Goal: Information Seeking & Learning: Stay updated

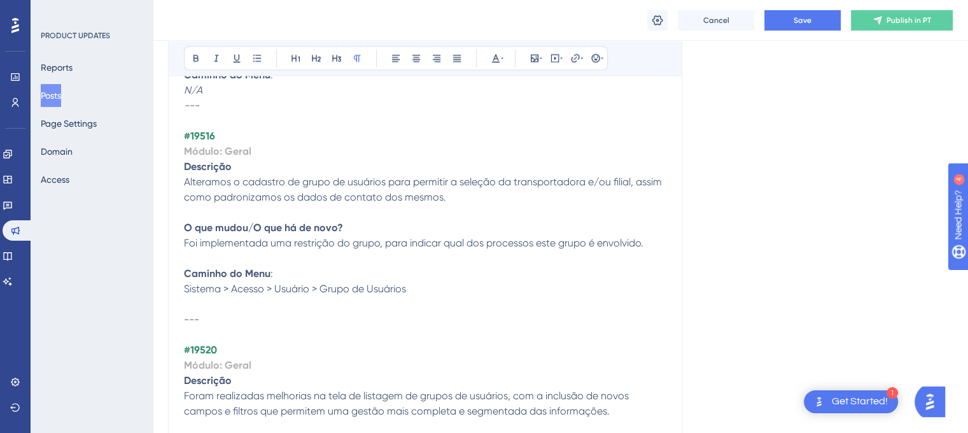
scroll to position [2524, 0]
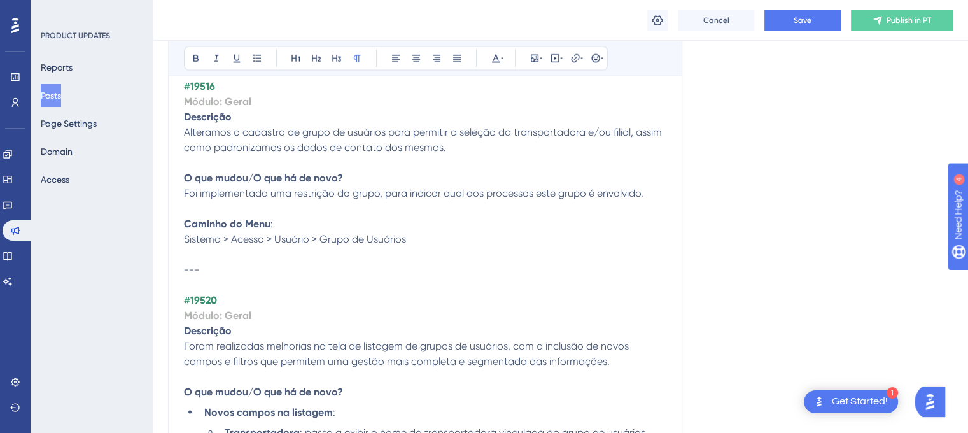
click at [196, 254] on p at bounding box center [425, 254] width 483 height 15
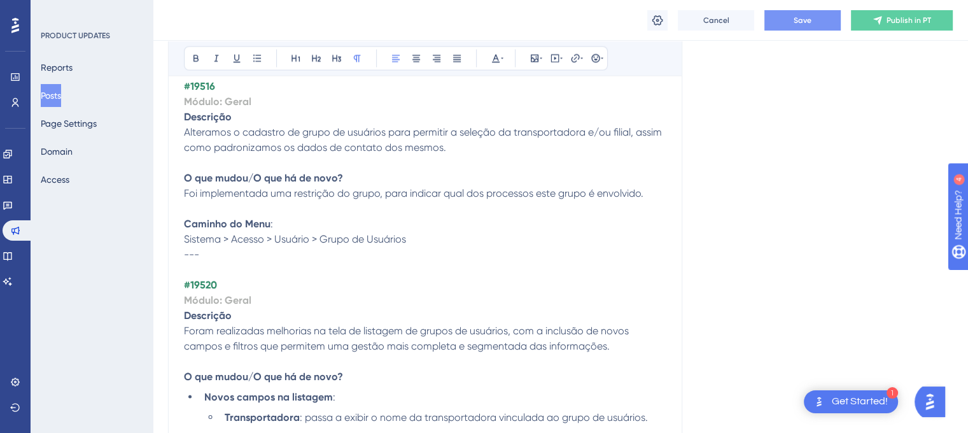
click at [795, 21] on span "Save" at bounding box center [803, 20] width 18 height 10
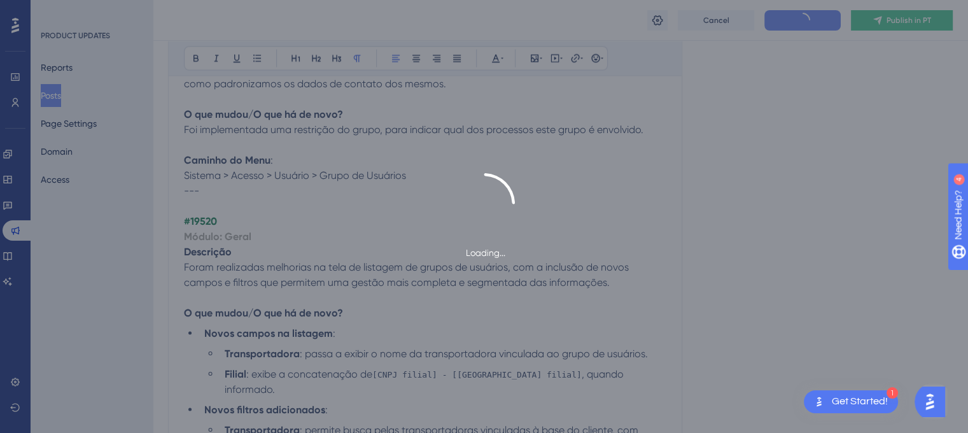
scroll to position [2651, 0]
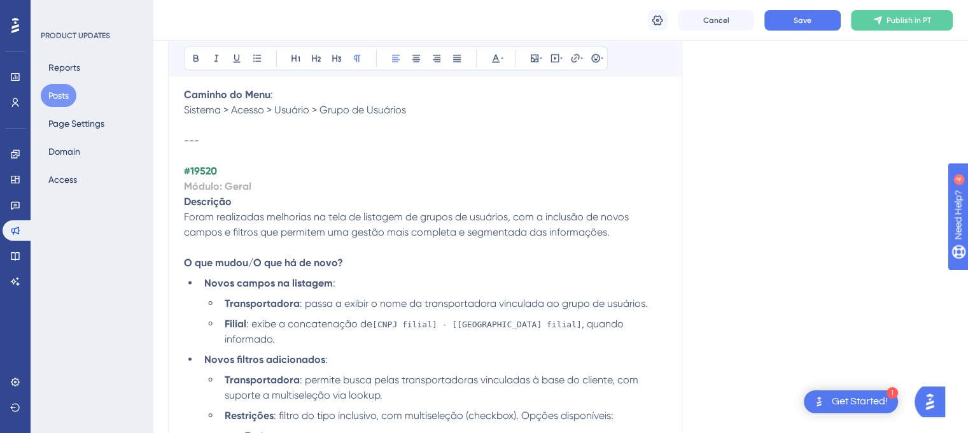
scroll to position [2587, 0]
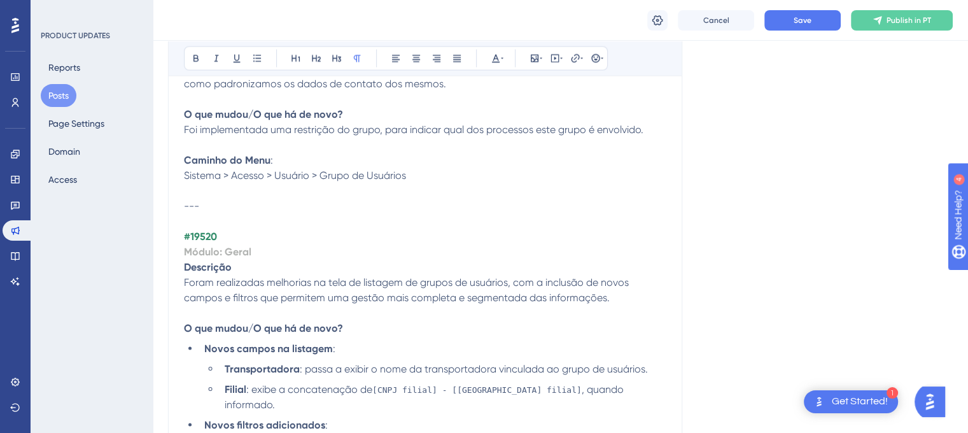
click at [192, 190] on p at bounding box center [425, 190] width 483 height 15
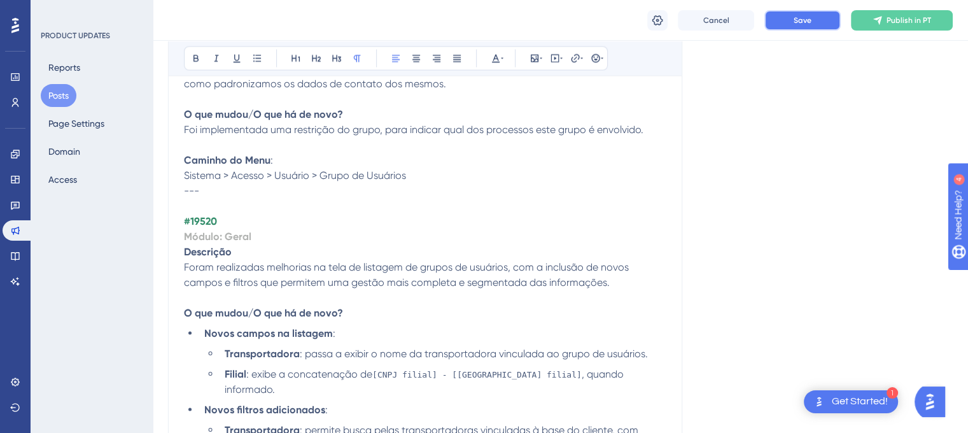
click at [796, 21] on span "Save" at bounding box center [803, 20] width 18 height 10
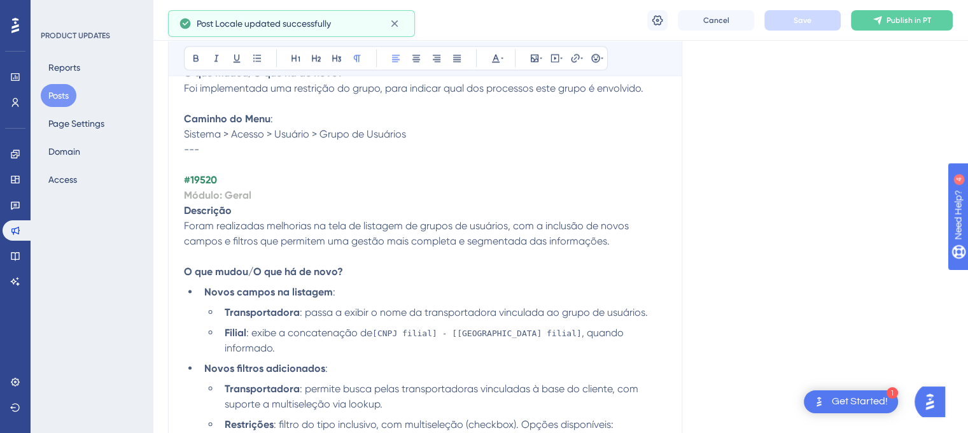
scroll to position [2651, 0]
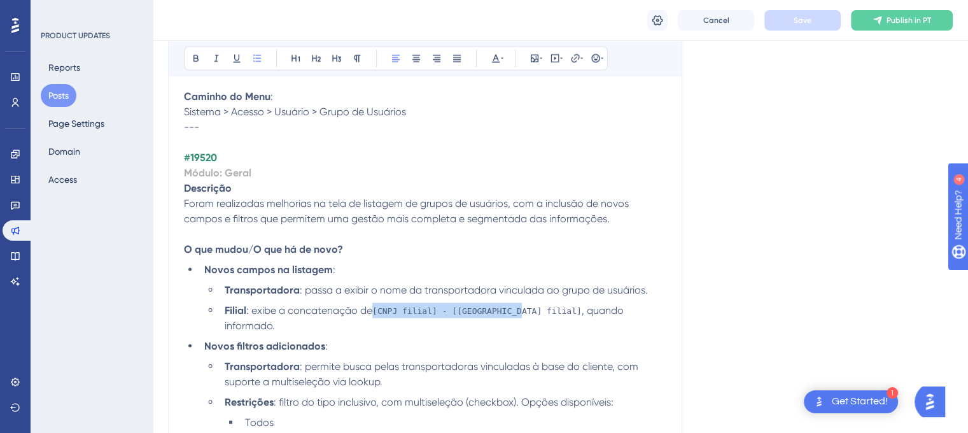
drag, startPoint x: 376, startPoint y: 312, endPoint x: 510, endPoint y: 306, distance: 134.5
click at [510, 306] on span "[CNPJ filial] - [[GEOGRAPHIC_DATA] filial]" at bounding box center [476, 311] width 209 height 10
copy span "[CNPJ filial] - [[GEOGRAPHIC_DATA] filial]"
click at [371, 306] on span ": exibe a concatenação de" at bounding box center [309, 310] width 126 height 12
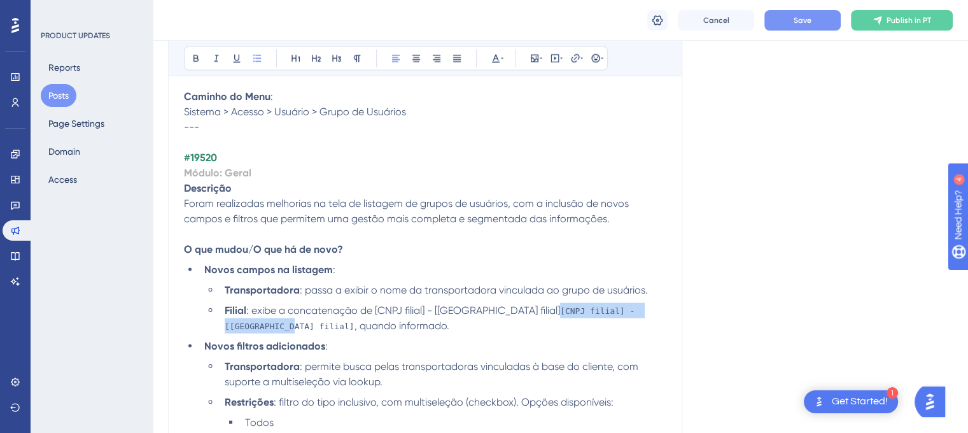
drag, startPoint x: 496, startPoint y: 311, endPoint x: 630, endPoint y: 313, distance: 134.3
click at [630, 313] on span "[CNPJ filial] - [[GEOGRAPHIC_DATA] filial]" at bounding box center [432, 318] width 415 height 25
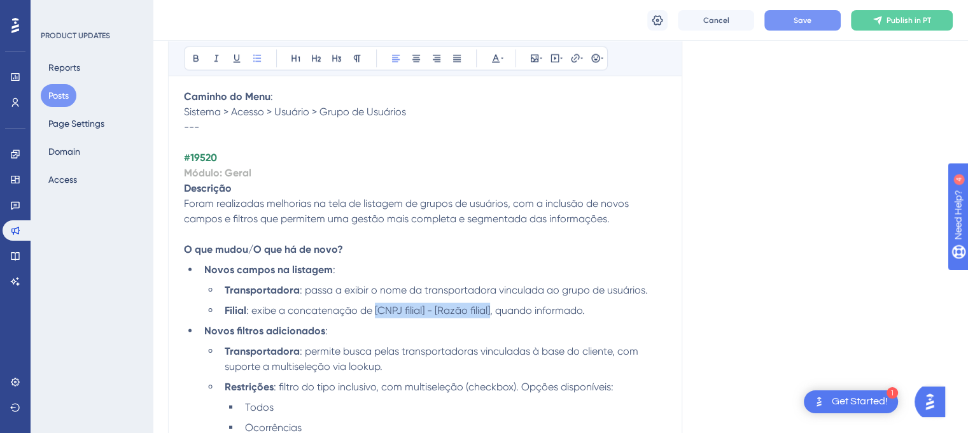
drag, startPoint x: 374, startPoint y: 311, endPoint x: 492, endPoint y: 315, distance: 117.8
click at [492, 315] on span ": exibe a concatenação de [CNPJ filial] - [Razão filial], quando informado." at bounding box center [415, 310] width 339 height 12
click at [215, 63] on button at bounding box center [217, 58] width 18 height 18
click at [542, 303] on li "Filial : exibe a concatenação de [CNPJ filial] - [Razão filial] , quando inform…" at bounding box center [443, 310] width 447 height 15
click at [561, 310] on span ", quando informado." at bounding box center [605, 310] width 95 height 12
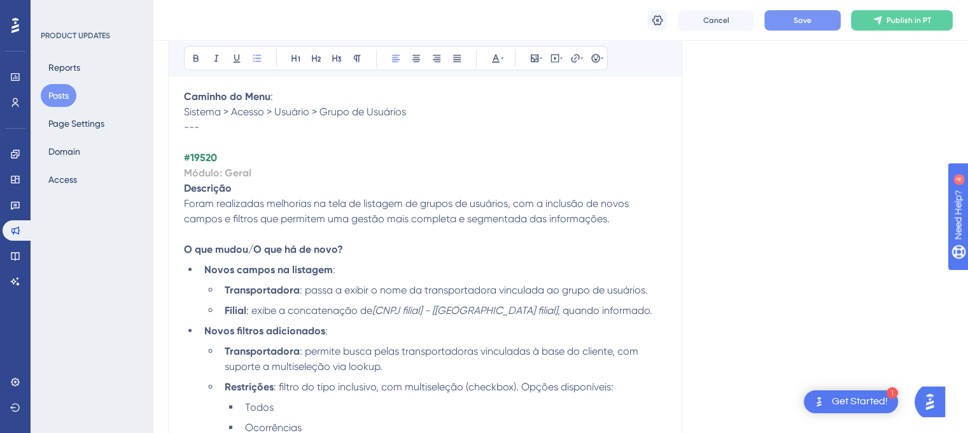
scroll to position [2715, 0]
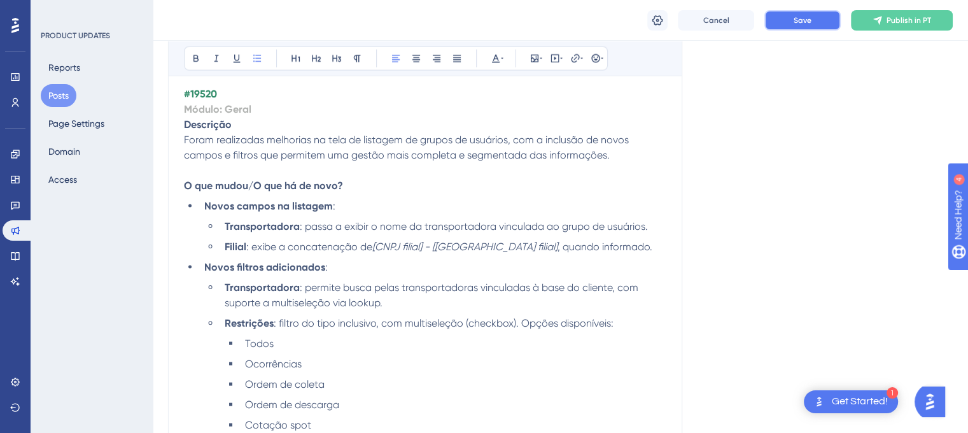
click at [812, 13] on button "Save" at bounding box center [803, 20] width 76 height 20
click at [305, 303] on span ": permite busca pelas transportadoras vinculadas à base do cliente, com suporte…" at bounding box center [433, 294] width 416 height 27
copy span "multiseleção"
click at [369, 306] on span ": permite busca pelas transportadoras vinculadas à base do cliente, com suporte…" at bounding box center [433, 294] width 416 height 27
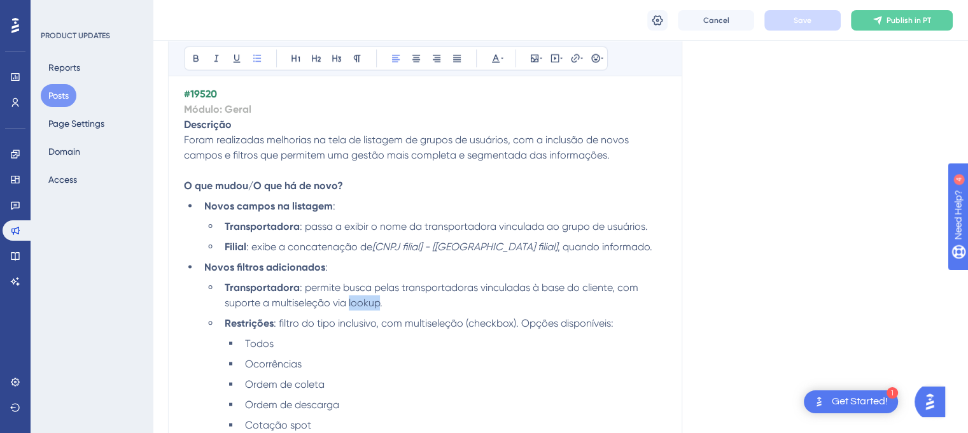
click at [369, 306] on span ": permite busca pelas transportadoras vinculadas à base do cliente, com suporte…" at bounding box center [433, 294] width 416 height 27
copy span "lookup"
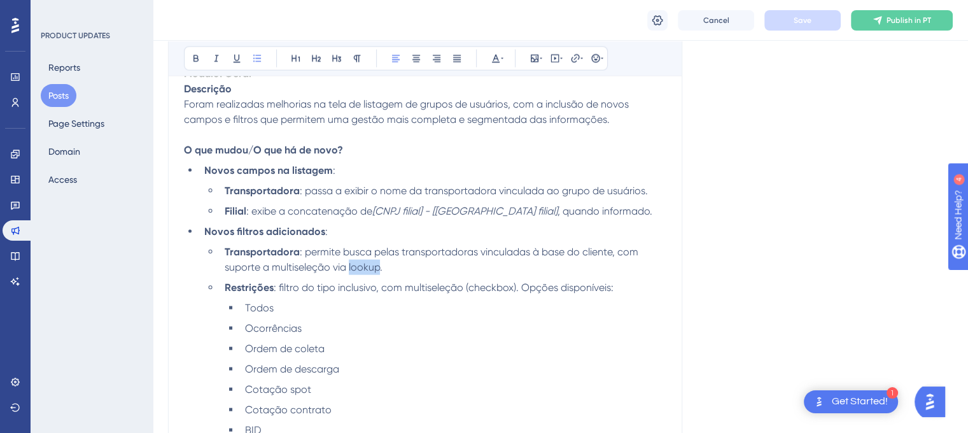
scroll to position [2778, 0]
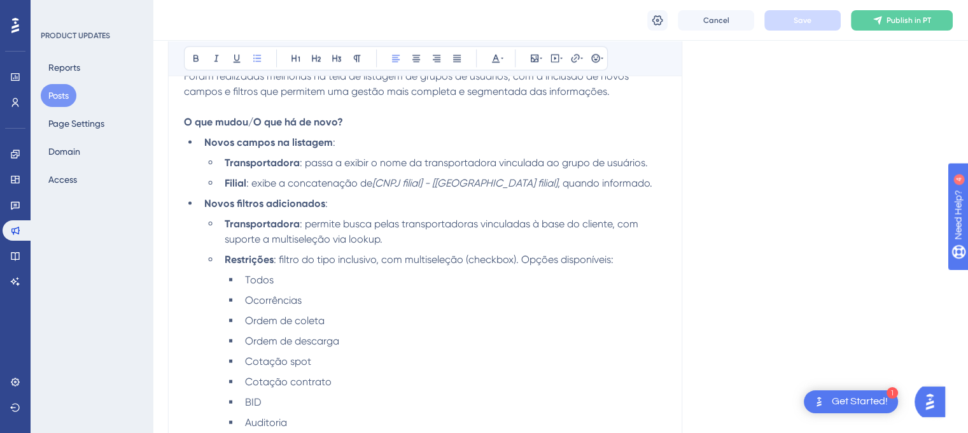
click at [393, 264] on span ": filtro do tipo inclusivo, com multiseleção (checkbox). Opções disponíveis:" at bounding box center [444, 259] width 340 height 12
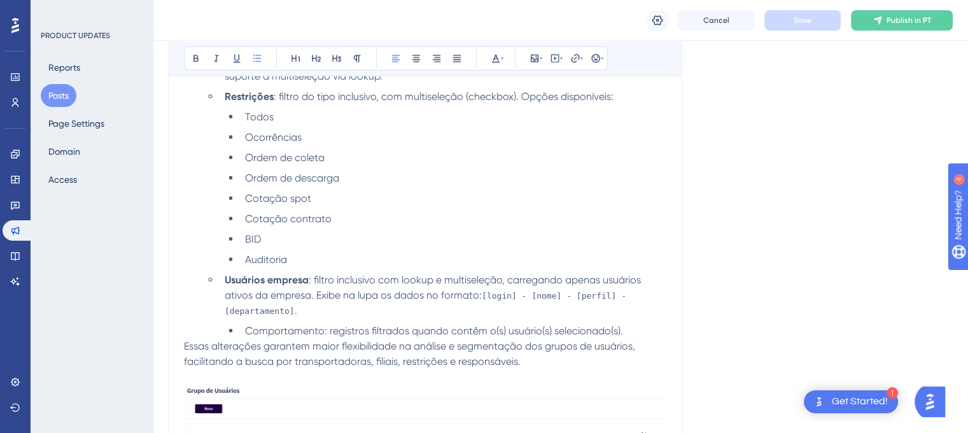
scroll to position [2969, 0]
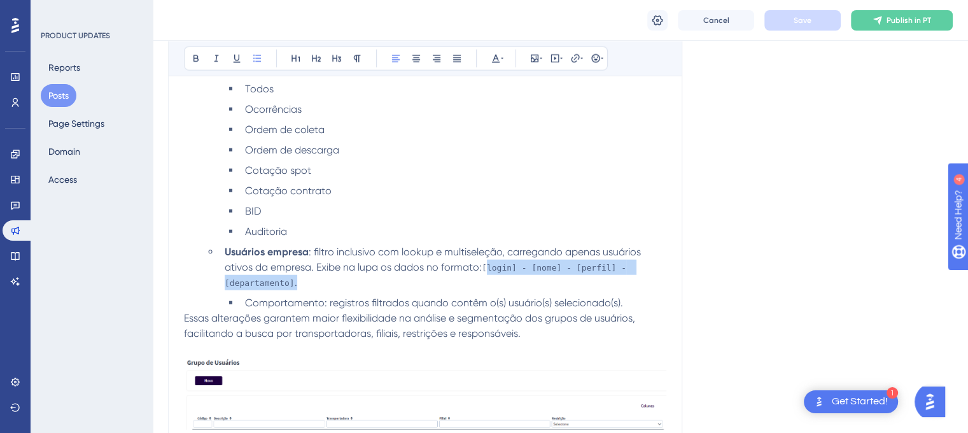
drag, startPoint x: 486, startPoint y: 272, endPoint x: 583, endPoint y: 285, distance: 96.9
click at [583, 285] on li "Usuários empresa : filtro inclusivo com lookup e multiseleção, carregando apena…" at bounding box center [443, 267] width 447 height 46
drag, startPoint x: 484, startPoint y: 272, endPoint x: 497, endPoint y: 283, distance: 16.3
click at [497, 283] on li "Usuários empresa : filtro inclusivo com lookup e multiseleção, carregando apena…" at bounding box center [443, 267] width 447 height 46
copy li "[login] - [nome] - [perfil] - [departamento] ."
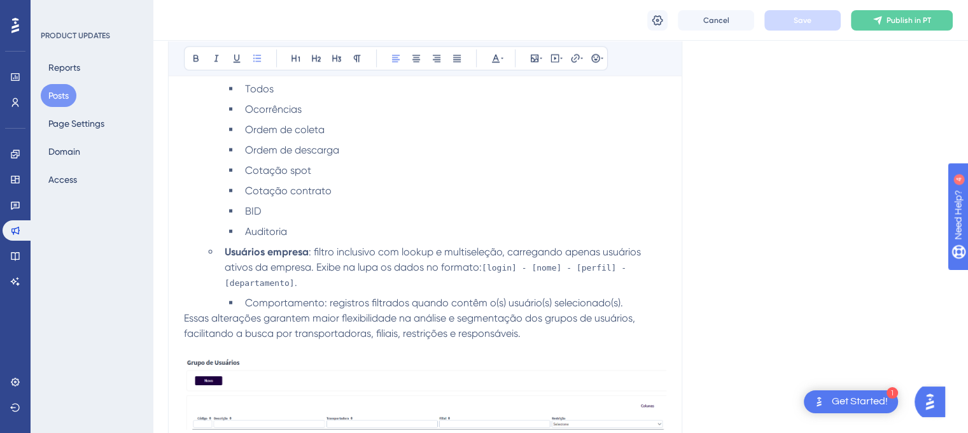
drag, startPoint x: 481, startPoint y: 267, endPoint x: 506, endPoint y: 272, distance: 25.5
click at [481, 267] on span ": filtro inclusivo com lookup e multiseleção, carregando apenas usuários ativos…" at bounding box center [434, 259] width 419 height 27
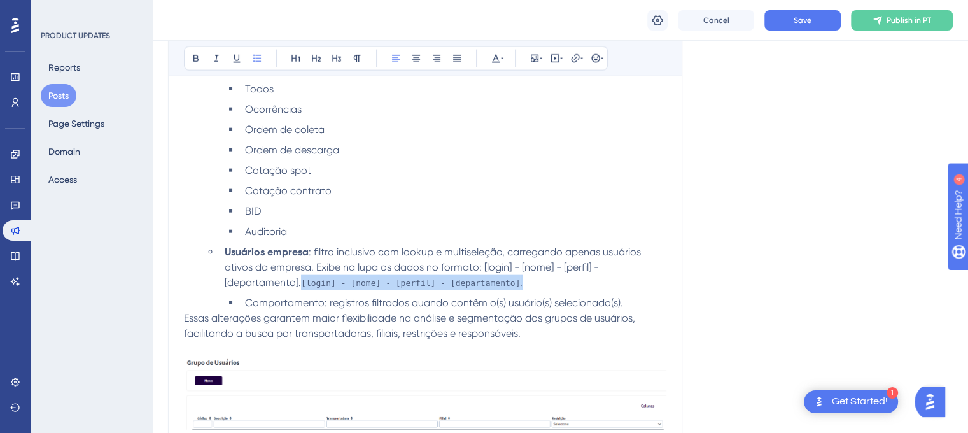
drag, startPoint x: 521, startPoint y: 287, endPoint x: 304, endPoint y: 287, distance: 217.1
click at [304, 287] on li "Usuários empresa : filtro inclusivo com lookup e multiseleção, carregando apena…" at bounding box center [443, 267] width 447 height 46
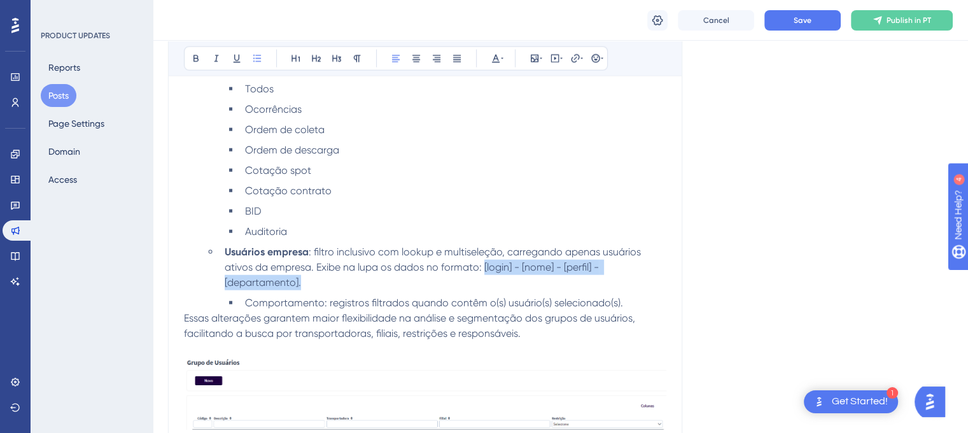
drag, startPoint x: 302, startPoint y: 287, endPoint x: 485, endPoint y: 268, distance: 184.3
click at [485, 268] on span ": filtro inclusivo com lookup e multiseleção, carregando apenas usuários ativos…" at bounding box center [434, 267] width 419 height 43
click at [218, 53] on icon at bounding box center [216, 58] width 10 height 10
click at [574, 239] on li "Auditoria" at bounding box center [453, 231] width 427 height 15
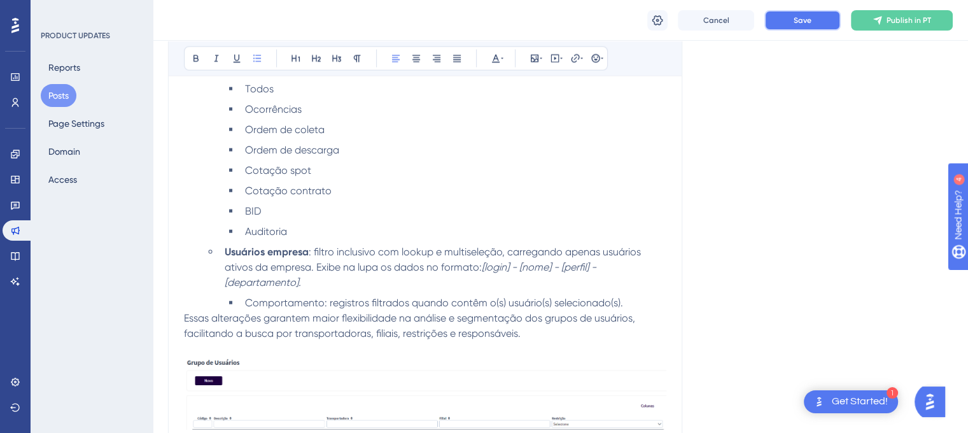
click at [792, 20] on button "Save" at bounding box center [803, 20] width 76 height 20
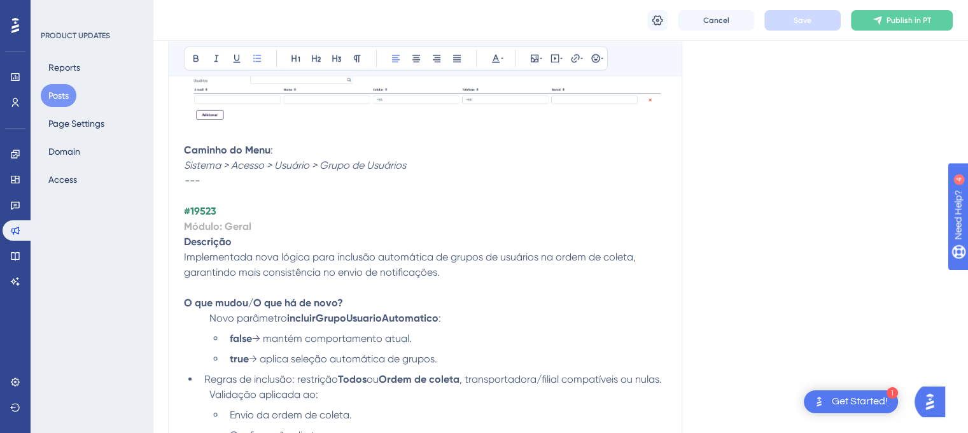
scroll to position [3479, 0]
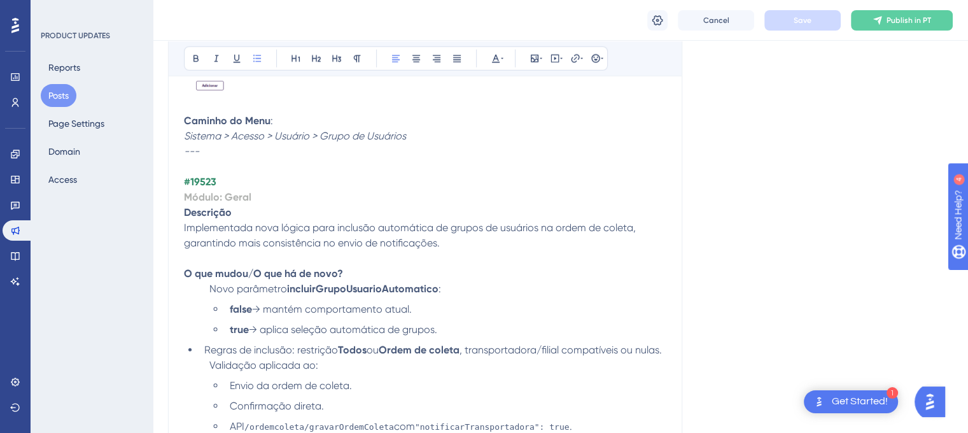
click at [202, 185] on strong "#19523" at bounding box center [200, 182] width 32 height 12
copy strong "19523"
click at [327, 295] on strong "incluirGrupoUsuarioAutomatico" at bounding box center [363, 289] width 152 height 12
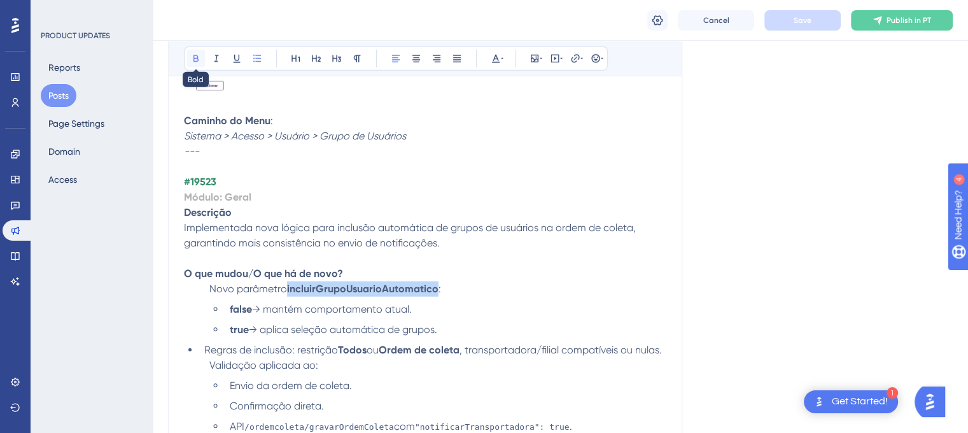
click at [196, 61] on icon at bounding box center [196, 58] width 10 height 10
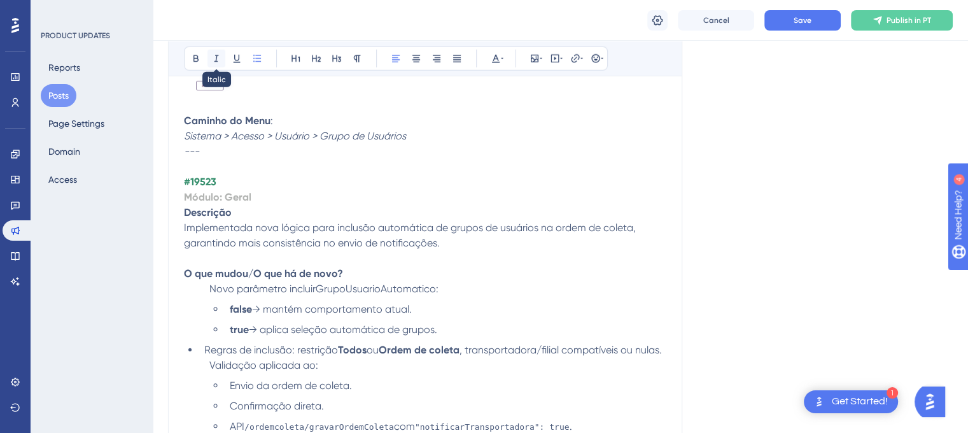
click at [217, 55] on icon at bounding box center [216, 58] width 10 height 10
click at [402, 277] on p "O que mudou/O que há de novo?" at bounding box center [425, 273] width 483 height 15
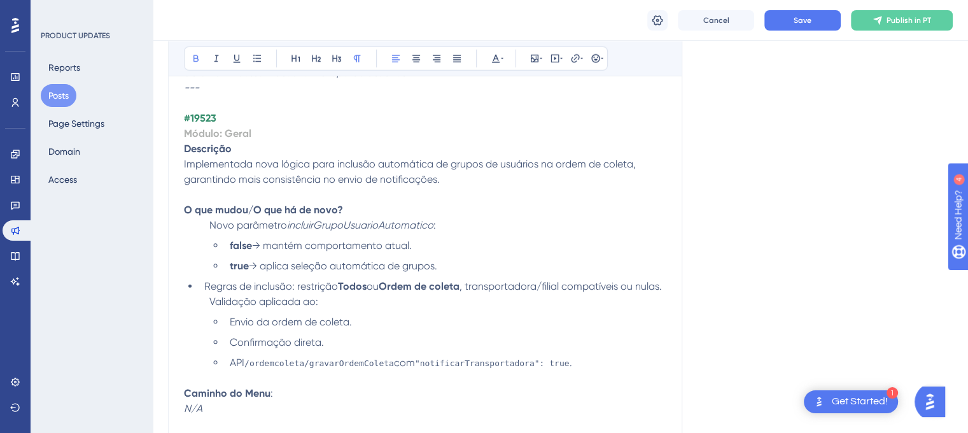
click at [242, 251] on strong "false" at bounding box center [241, 245] width 22 height 12
click at [306, 251] on span "→ mantém comportamento atual." at bounding box center [332, 245] width 160 height 12
drag, startPoint x: 282, startPoint y: 269, endPoint x: 453, endPoint y: 257, distance: 171.7
click at [453, 257] on ul "false → mantém comportamento atual. true → aplica seleção automática de grupos." at bounding box center [437, 256] width 457 height 36
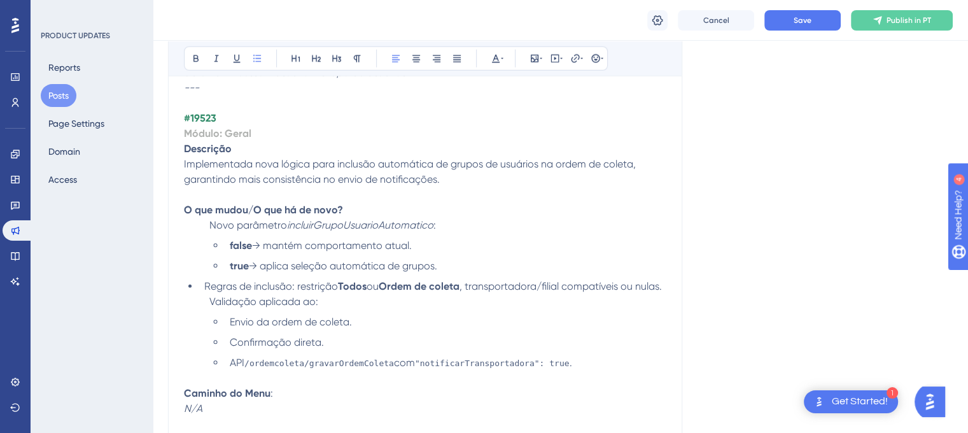
click at [460, 274] on li "true → aplica seleção automática de grupos." at bounding box center [446, 265] width 442 height 15
click at [459, 234] on li "Novo parâmetro incluirGrupoUsuarioAutomatico : false → mantém comportamento atu…" at bounding box center [435, 246] width 462 height 56
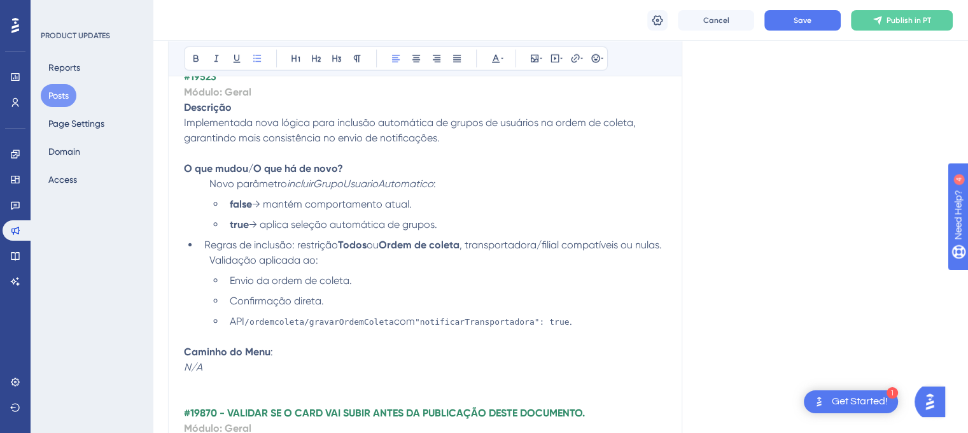
scroll to position [3606, 0]
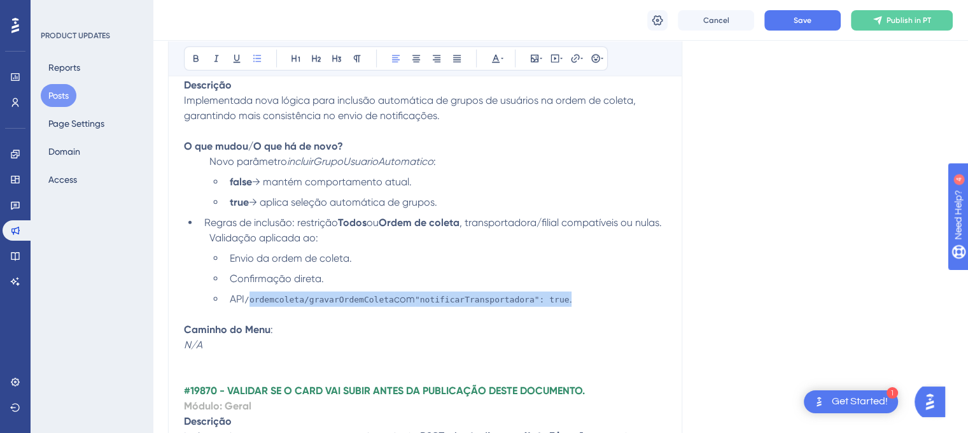
drag, startPoint x: 250, startPoint y: 323, endPoint x: 563, endPoint y: 319, distance: 313.3
click at [563, 307] on li "API /ordemcoleta/gravarOrdemColeta com "notificarTransportadora": true ." at bounding box center [446, 299] width 442 height 15
drag, startPoint x: 245, startPoint y: 323, endPoint x: 642, endPoint y: 323, distance: 396.6
click at [642, 307] on li "API /ordemcoleta/gravarOrdemColeta com "notificarTransportadora": true ." at bounding box center [446, 299] width 442 height 15
copy li "/ordemcoleta/gravarOrdemColeta com "notificarTransportadora": true ."
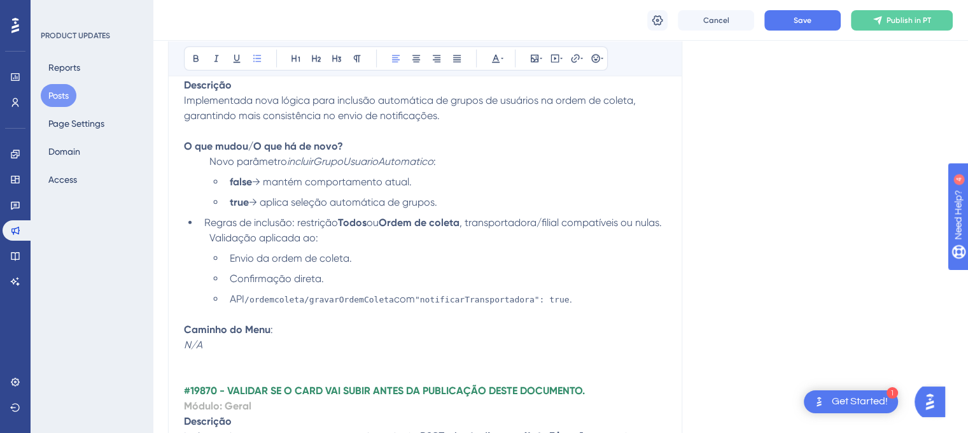
click at [241, 305] on span "API" at bounding box center [237, 299] width 15 height 12
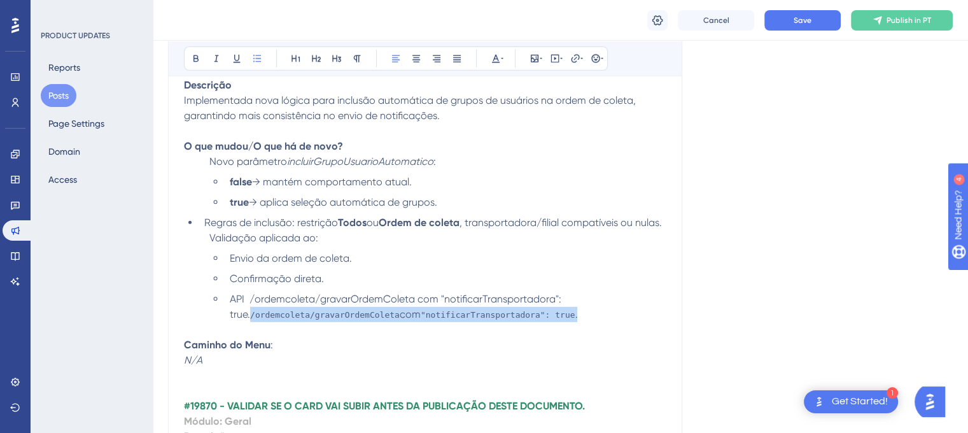
drag, startPoint x: 540, startPoint y: 330, endPoint x: 218, endPoint y: 342, distance: 322.4
click at [218, 322] on ul "Envio da ordem de coleta. Confirmação direta. API /ordemcoleta/gravarOrdemColet…" at bounding box center [437, 286] width 457 height 71
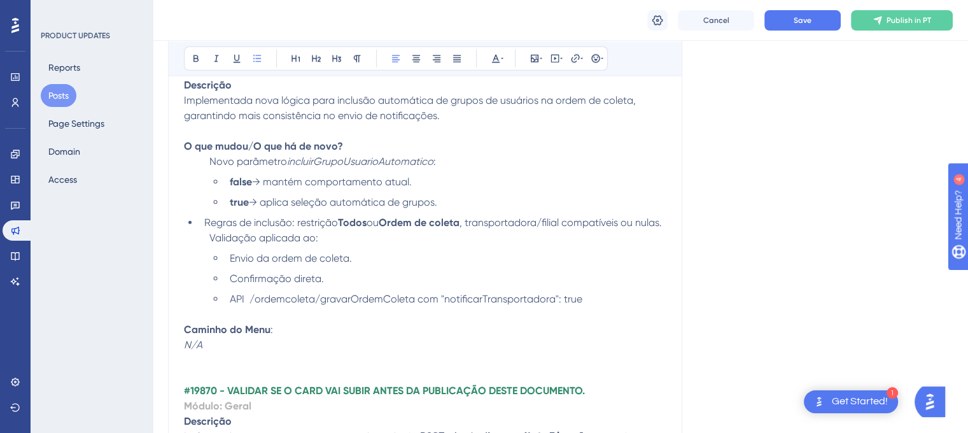
click at [195, 368] on p at bounding box center [425, 360] width 483 height 15
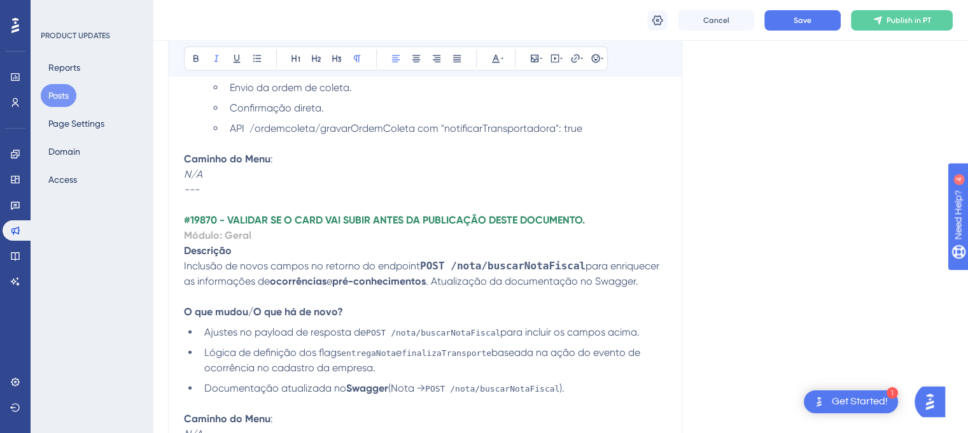
scroll to position [3797, 0]
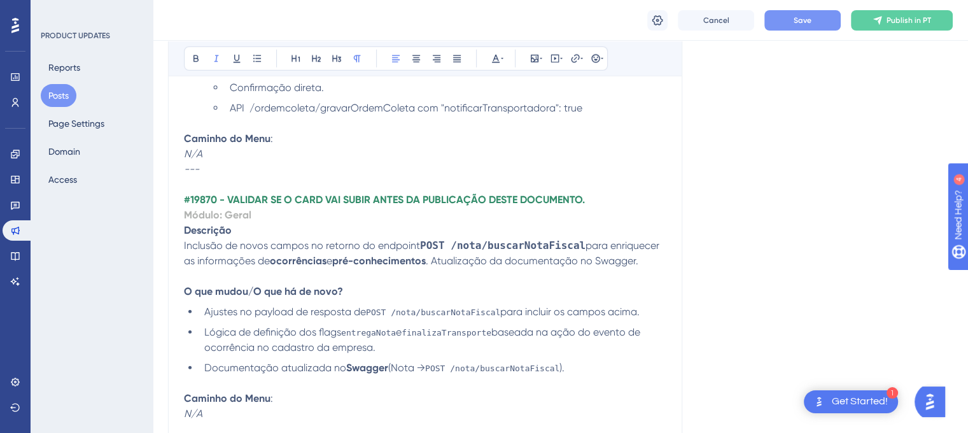
click at [770, 21] on button "Save" at bounding box center [803, 20] width 76 height 20
click at [199, 206] on strong "#19870 - VALIDAR SE O CARD VAI SUBIR ANTES DA PUBLICAÇÃO DESTE DOCUMENTO." at bounding box center [384, 200] width 401 height 12
copy strong "19870"
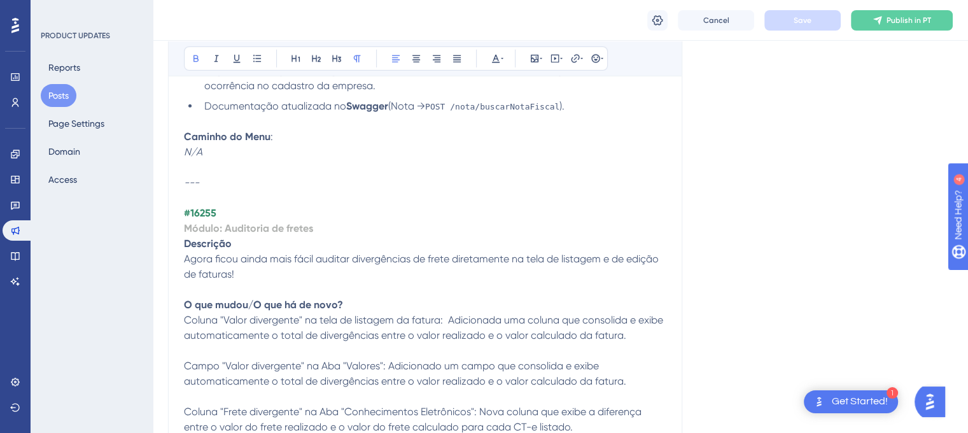
scroll to position [4115, 0]
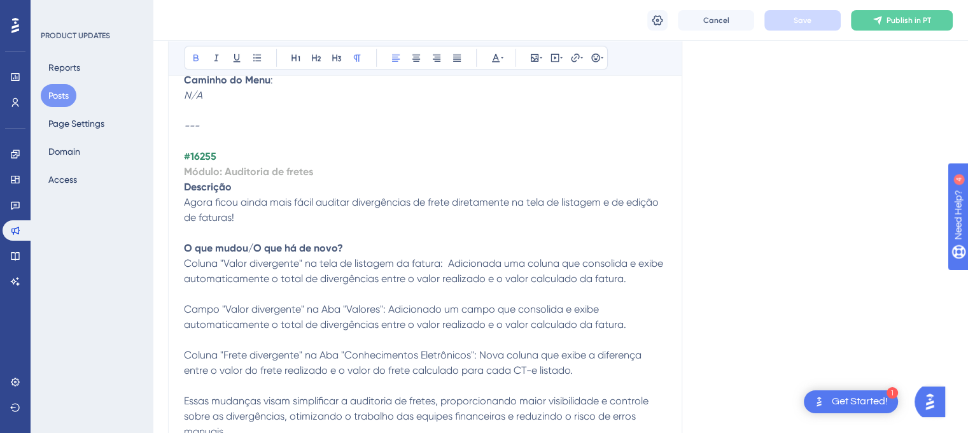
click at [204, 162] on strong "#16255" at bounding box center [200, 156] width 32 height 12
copy strong "16255"
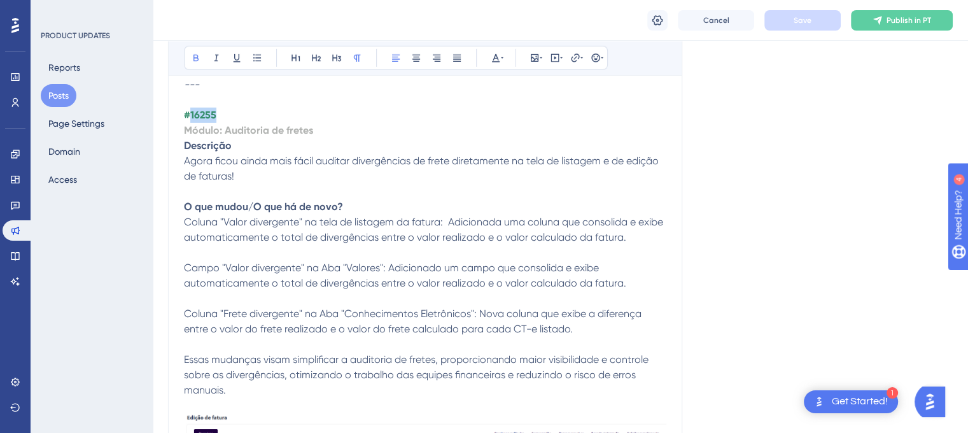
scroll to position [4179, 0]
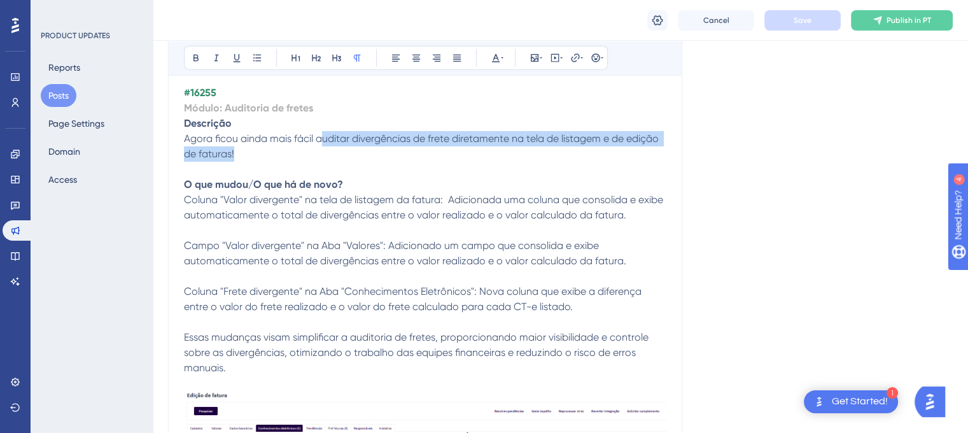
drag, startPoint x: 323, startPoint y: 167, endPoint x: 458, endPoint y: 174, distance: 135.2
click at [458, 162] on p "Agora ficou ainda mais fácil auditar divergências de frete diretamente na tela …" at bounding box center [425, 146] width 483 height 31
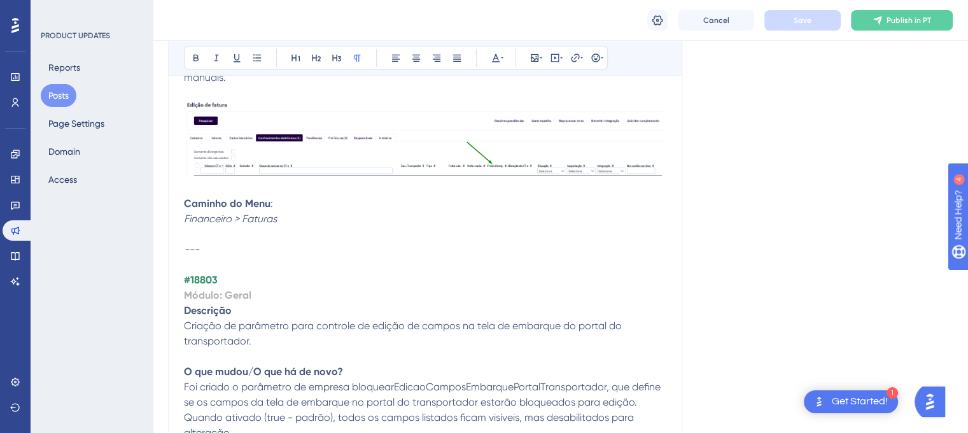
scroll to position [4497, 0]
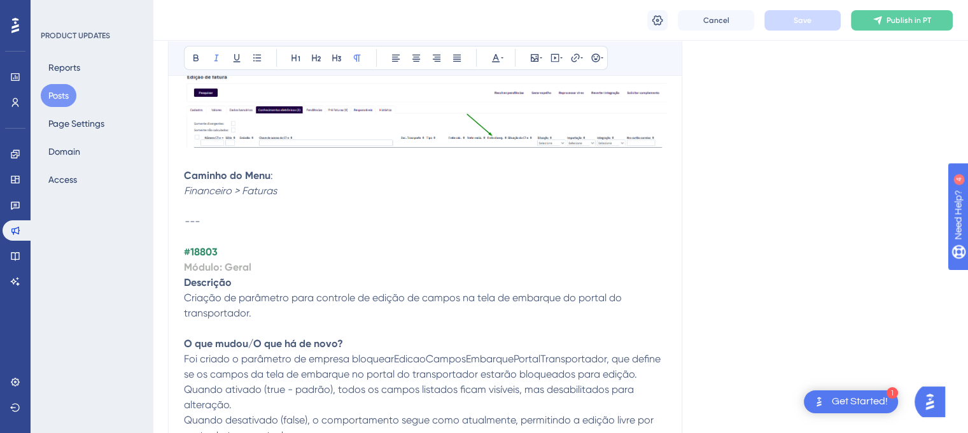
click at [191, 214] on p at bounding box center [425, 206] width 483 height 15
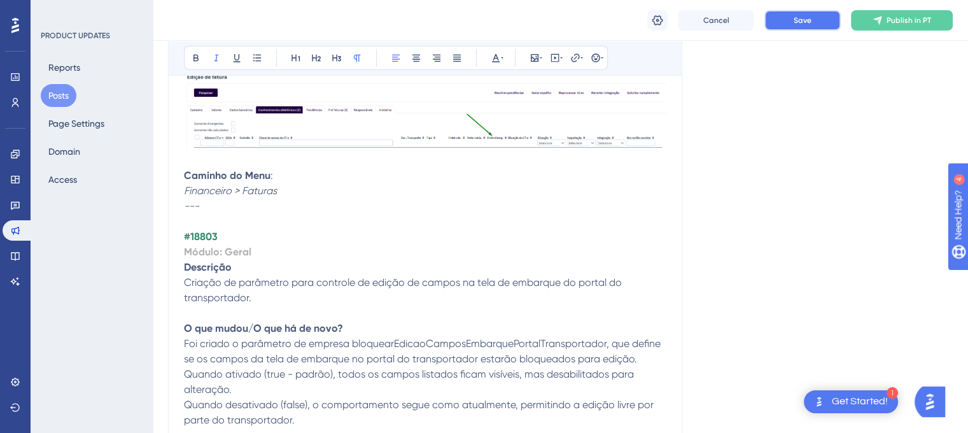
click at [804, 22] on span "Save" at bounding box center [803, 20] width 18 height 10
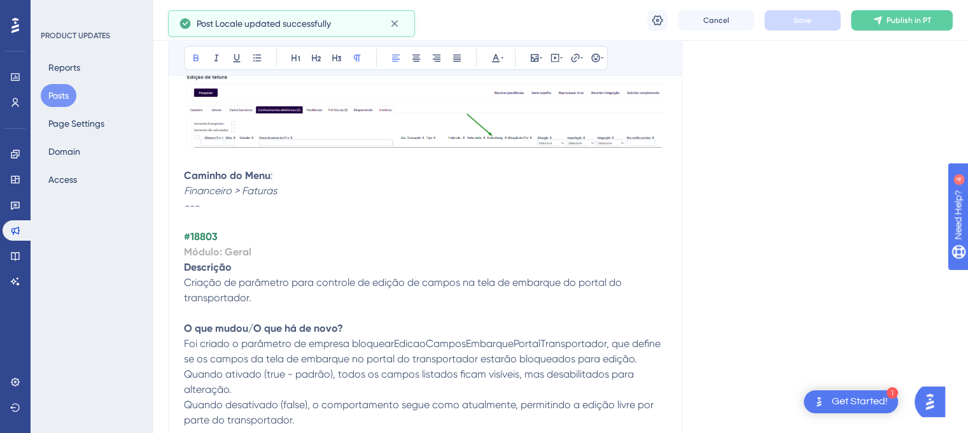
click at [205, 243] on strong "#18803" at bounding box center [201, 236] width 34 height 12
copy strong "18803"
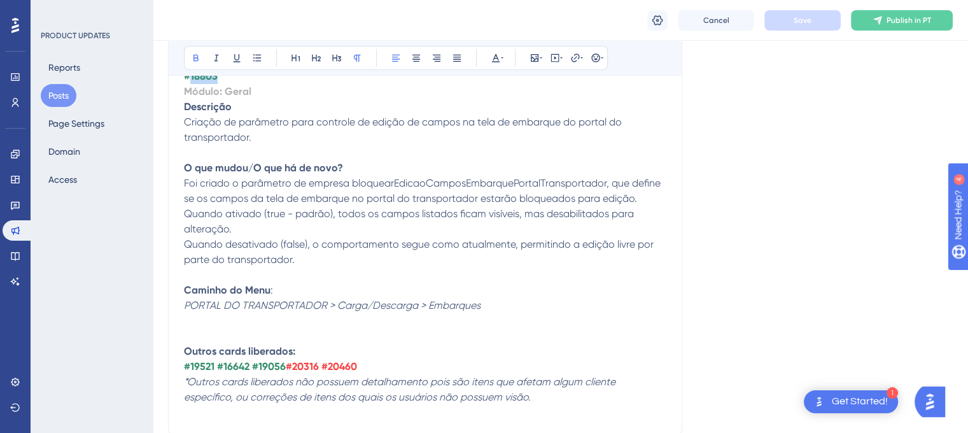
scroll to position [4688, 0]
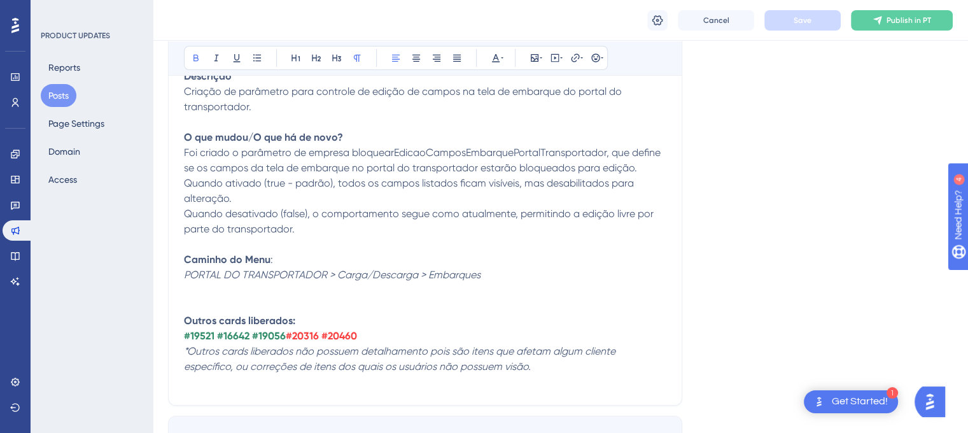
click at [558, 180] on span "Foi criado o parâmetro de empresa bloquearEdicaoCamposEmbarquePortalTransportad…" at bounding box center [423, 190] width 479 height 88
click at [218, 59] on icon at bounding box center [216, 58] width 10 height 10
click at [792, 11] on button "Save" at bounding box center [803, 20] width 76 height 20
click at [188, 281] on em "PORTAL DO TRANSPORTADOR > Carga/Descarga > Embarques" at bounding box center [332, 275] width 297 height 12
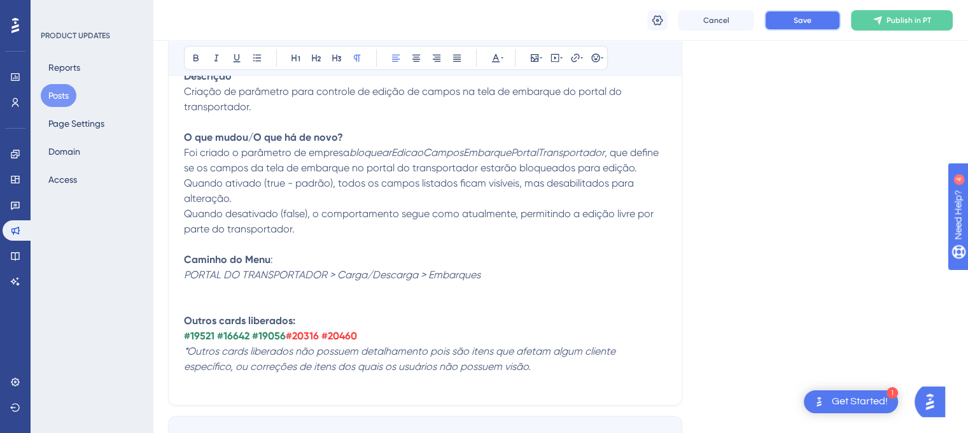
click at [809, 17] on span "Save" at bounding box center [803, 20] width 18 height 10
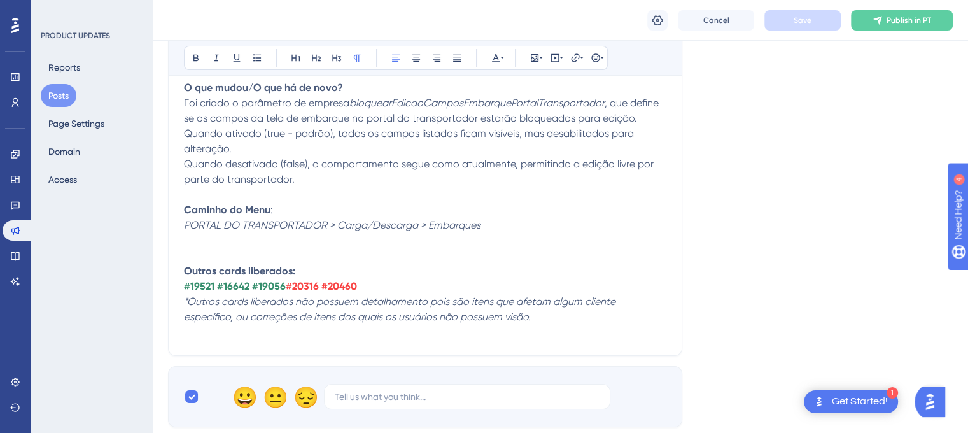
scroll to position [4752, 0]
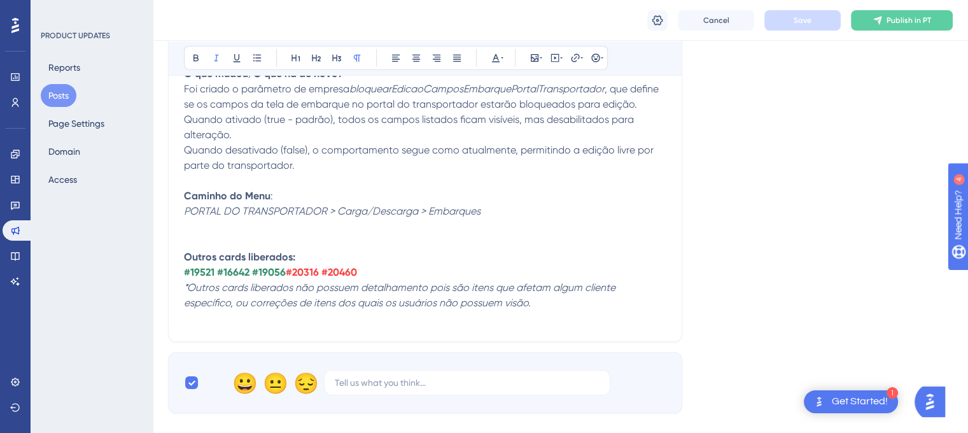
click at [198, 234] on p at bounding box center [425, 226] width 483 height 15
click at [791, 28] on button "Save" at bounding box center [803, 20] width 76 height 20
click at [198, 278] on strong "#19521 #16642 #19056" at bounding box center [235, 272] width 102 height 12
copy strong "19521"
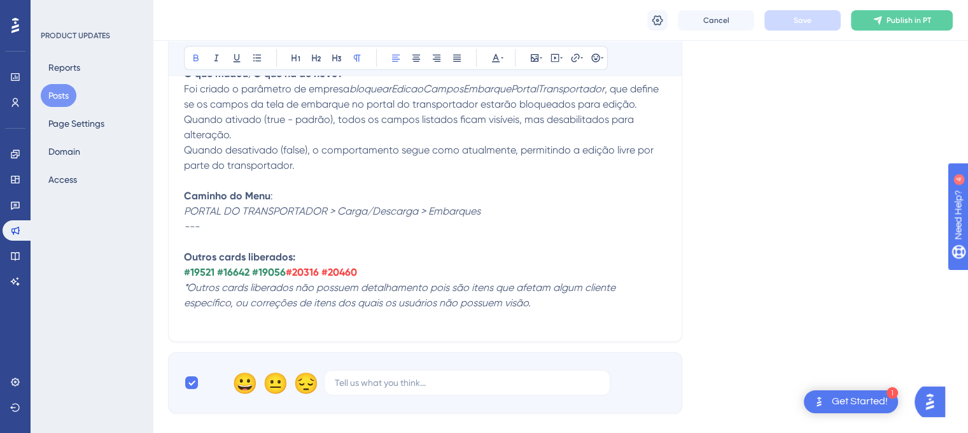
click at [237, 278] on strong "#19521 #16642 #19056" at bounding box center [235, 272] width 102 height 12
click at [271, 278] on strong "#19521 #16642 #19056" at bounding box center [235, 272] width 102 height 12
click at [303, 278] on strong "#20316 #20460" at bounding box center [321, 272] width 71 height 12
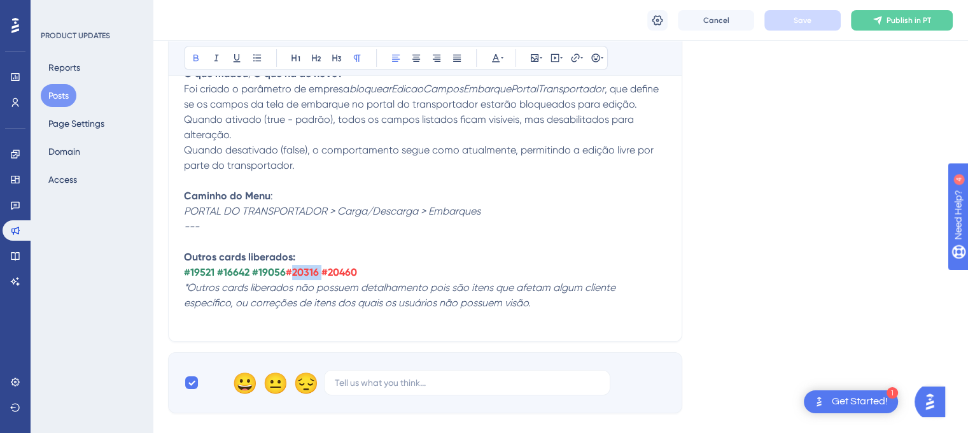
click at [303, 278] on strong "#20316 #20460" at bounding box center [321, 272] width 71 height 12
click at [339, 278] on strong "#20316 #20460" at bounding box center [321, 272] width 71 height 12
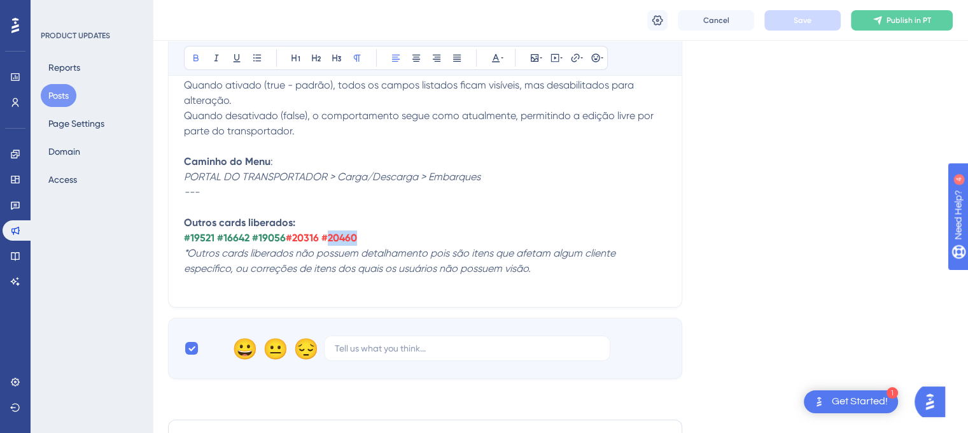
scroll to position [4816, 0]
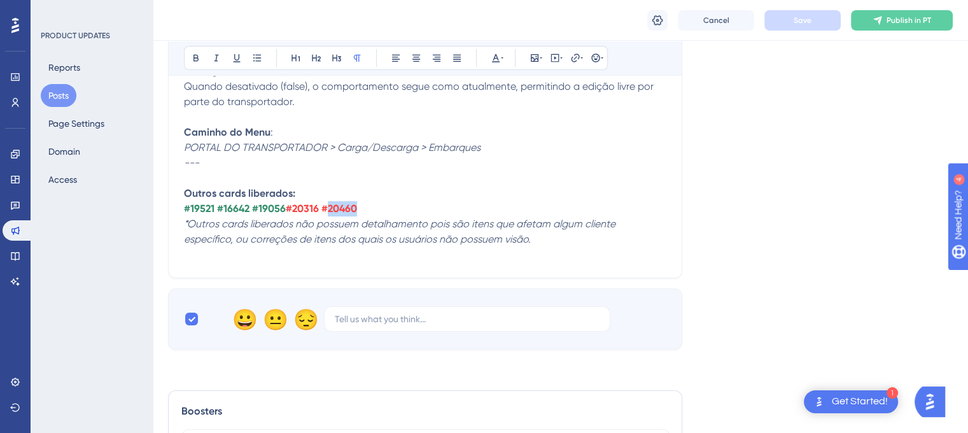
click at [663, 262] on p "*Outros cards liberados não possuem detalhamento pois são itens que afetam algu…" at bounding box center [425, 239] width 483 height 46
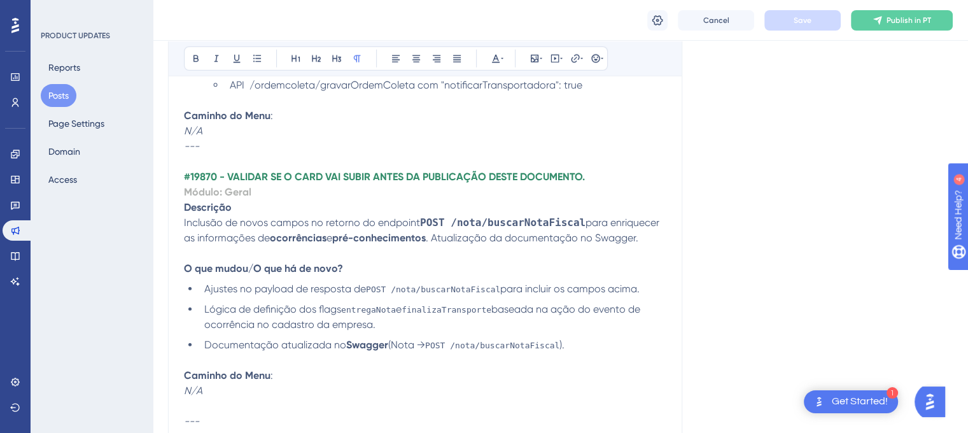
scroll to position [3884, 0]
